Goal: Transaction & Acquisition: Purchase product/service

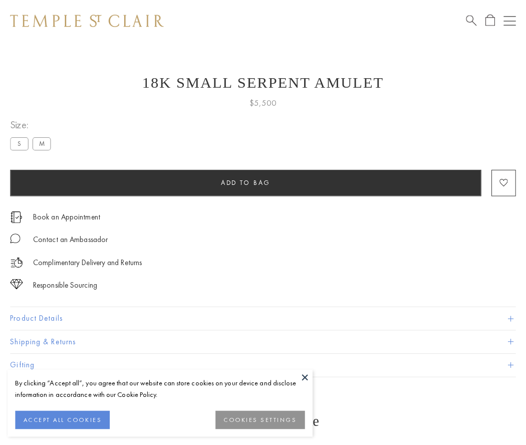
scroll to position [40, 0]
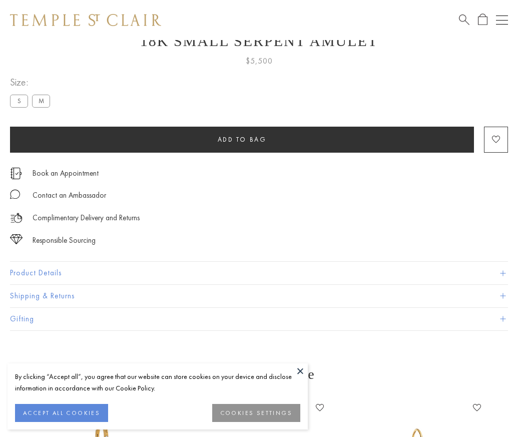
click at [242, 139] on span "Add to bag" at bounding box center [242, 139] width 49 height 9
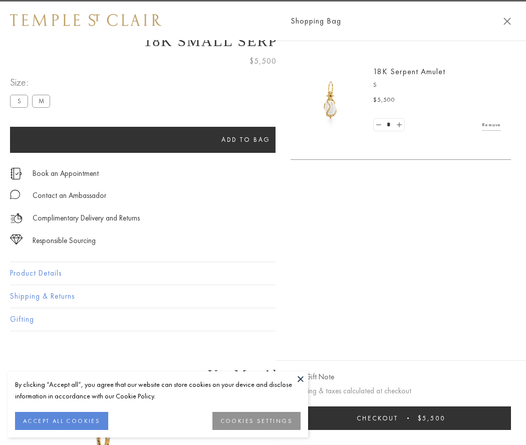
click at [403, 418] on button "Checkout $5,500" at bounding box center [400, 418] width 220 height 24
